Goal: Task Accomplishment & Management: Manage account settings

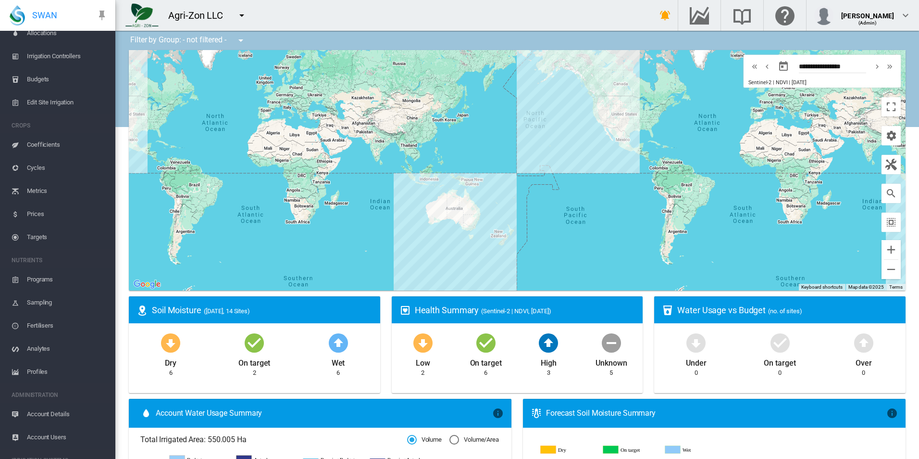
scroll to position [287, 0]
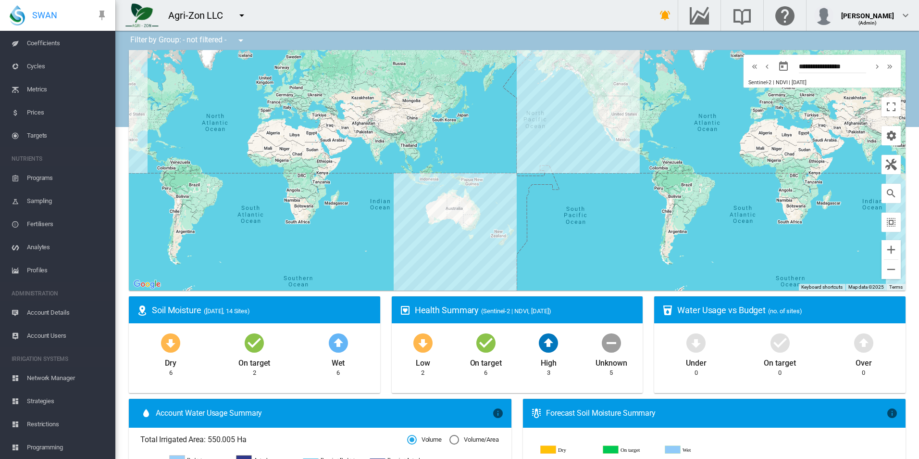
click at [60, 339] on span "Account Users" at bounding box center [67, 335] width 81 height 23
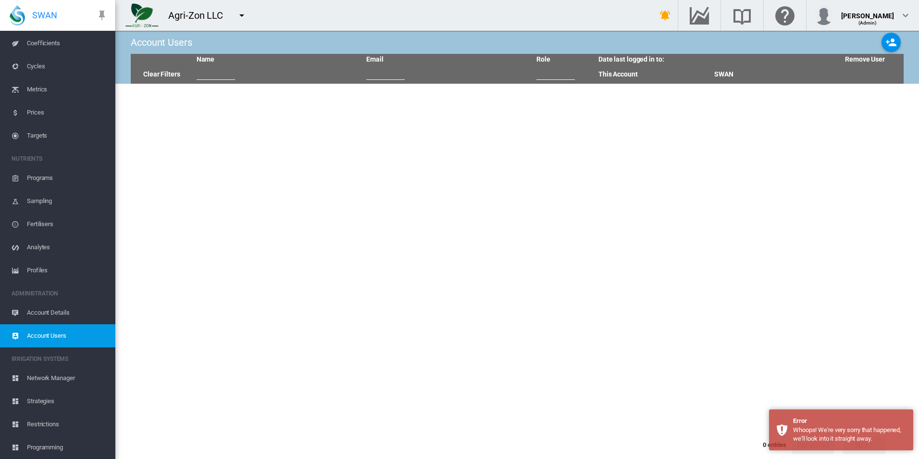
click at [261, 252] on tbody at bounding box center [517, 256] width 773 height 345
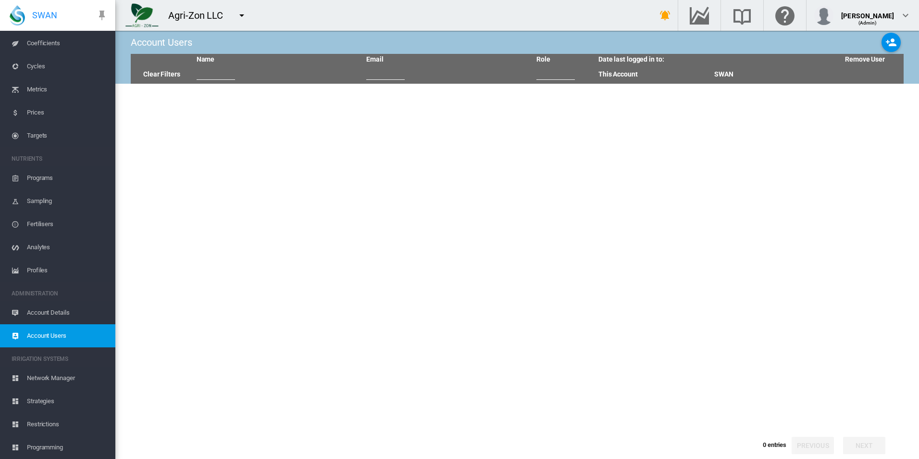
click at [47, 314] on span "Account Details" at bounding box center [67, 312] width 81 height 23
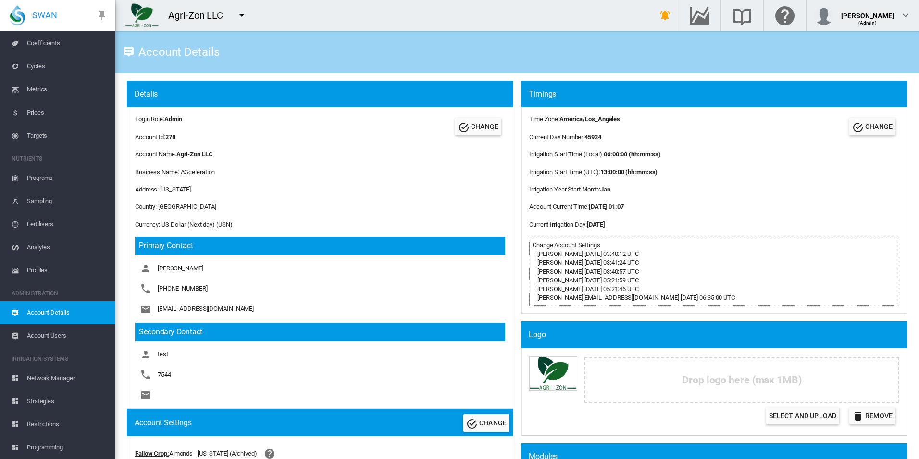
click at [70, 336] on span "Account Users" at bounding box center [67, 335] width 81 height 23
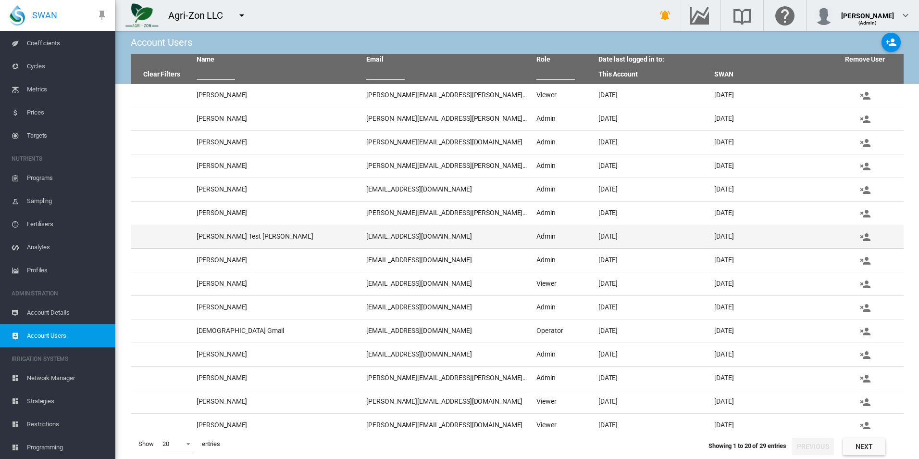
click at [724, 235] on td "[DATE]" at bounding box center [768, 236] width 116 height 23
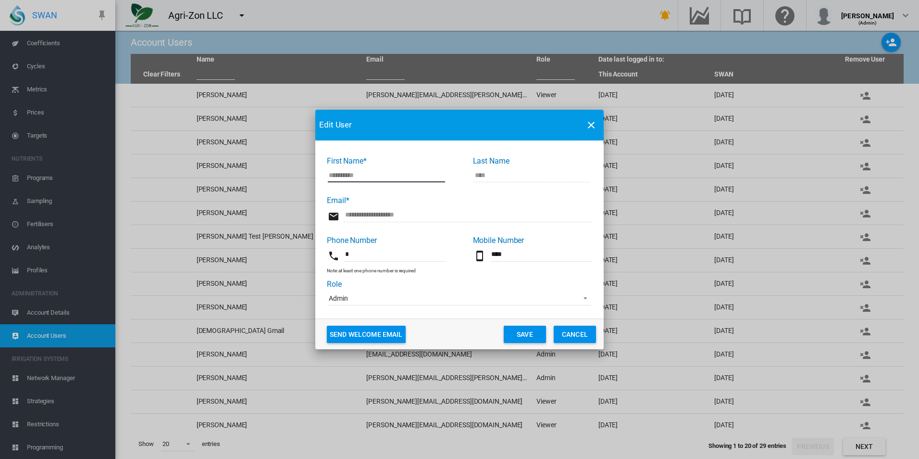
click at [459, 303] on span "Admin" at bounding box center [452, 299] width 246 height 10
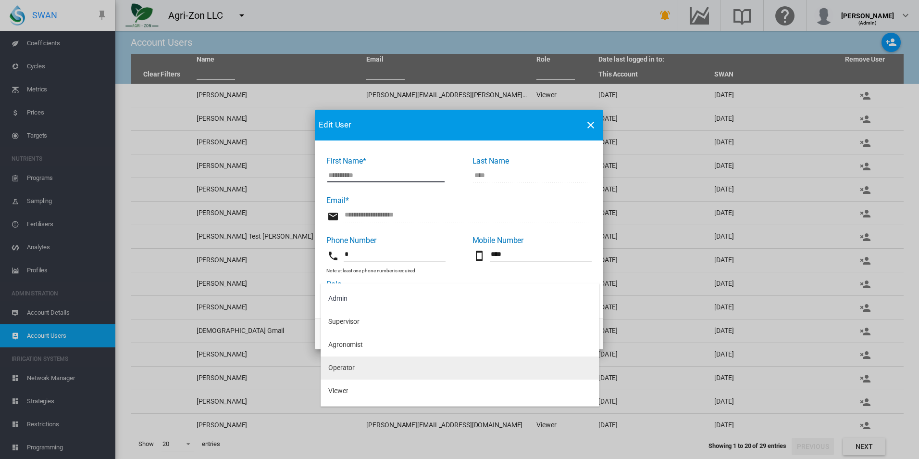
click at [389, 370] on md-option "Operator" at bounding box center [460, 367] width 279 height 23
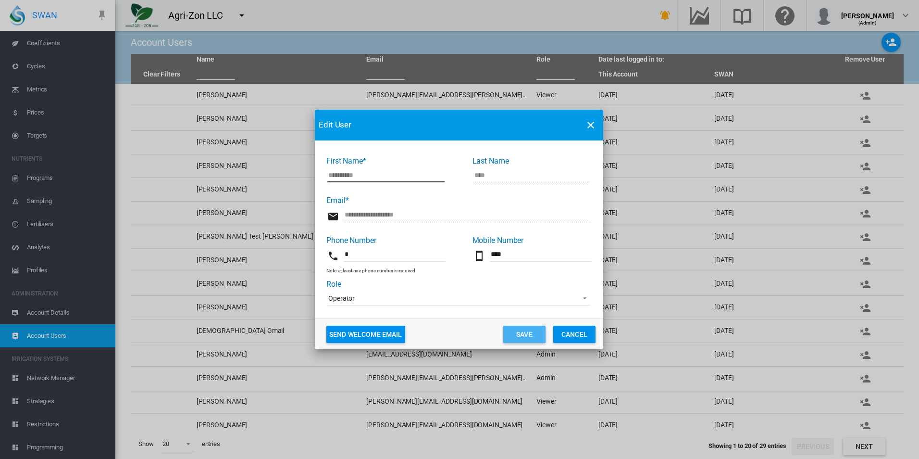
click at [525, 335] on button "Save" at bounding box center [524, 333] width 42 height 17
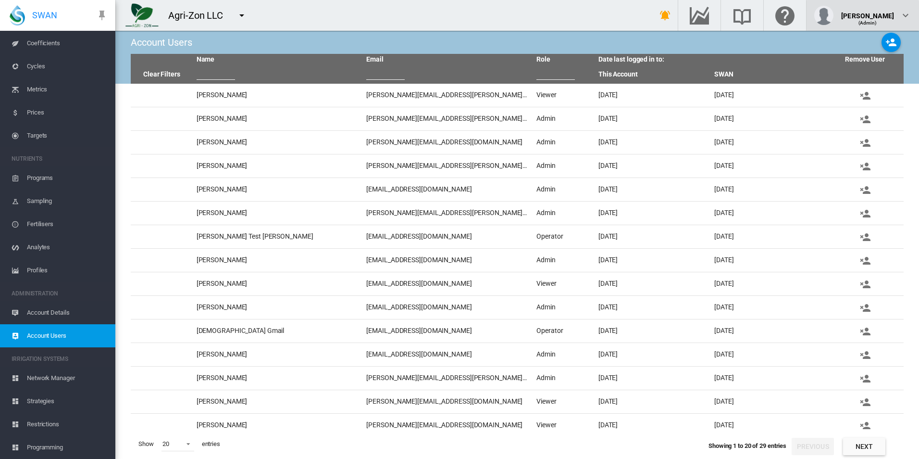
click at [877, 25] on span "(Admin)" at bounding box center [867, 22] width 19 height 5
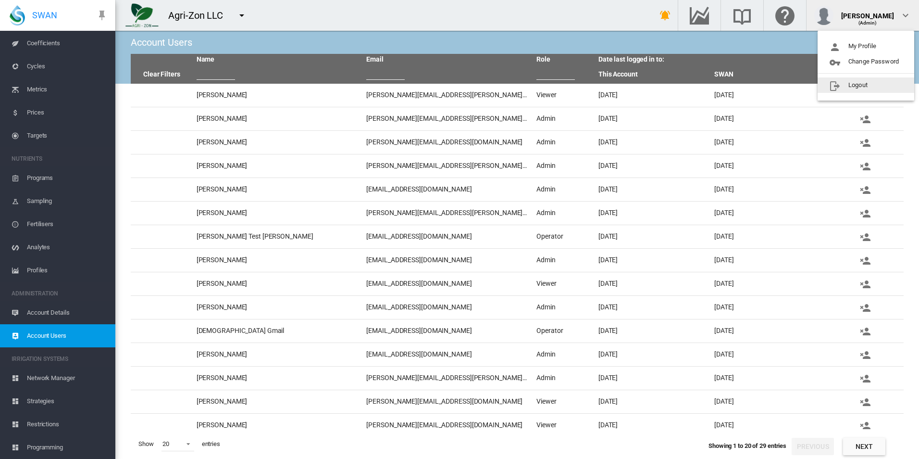
click at [866, 87] on button "Logout" at bounding box center [866, 84] width 97 height 15
